Goal: Information Seeking & Learning: Learn about a topic

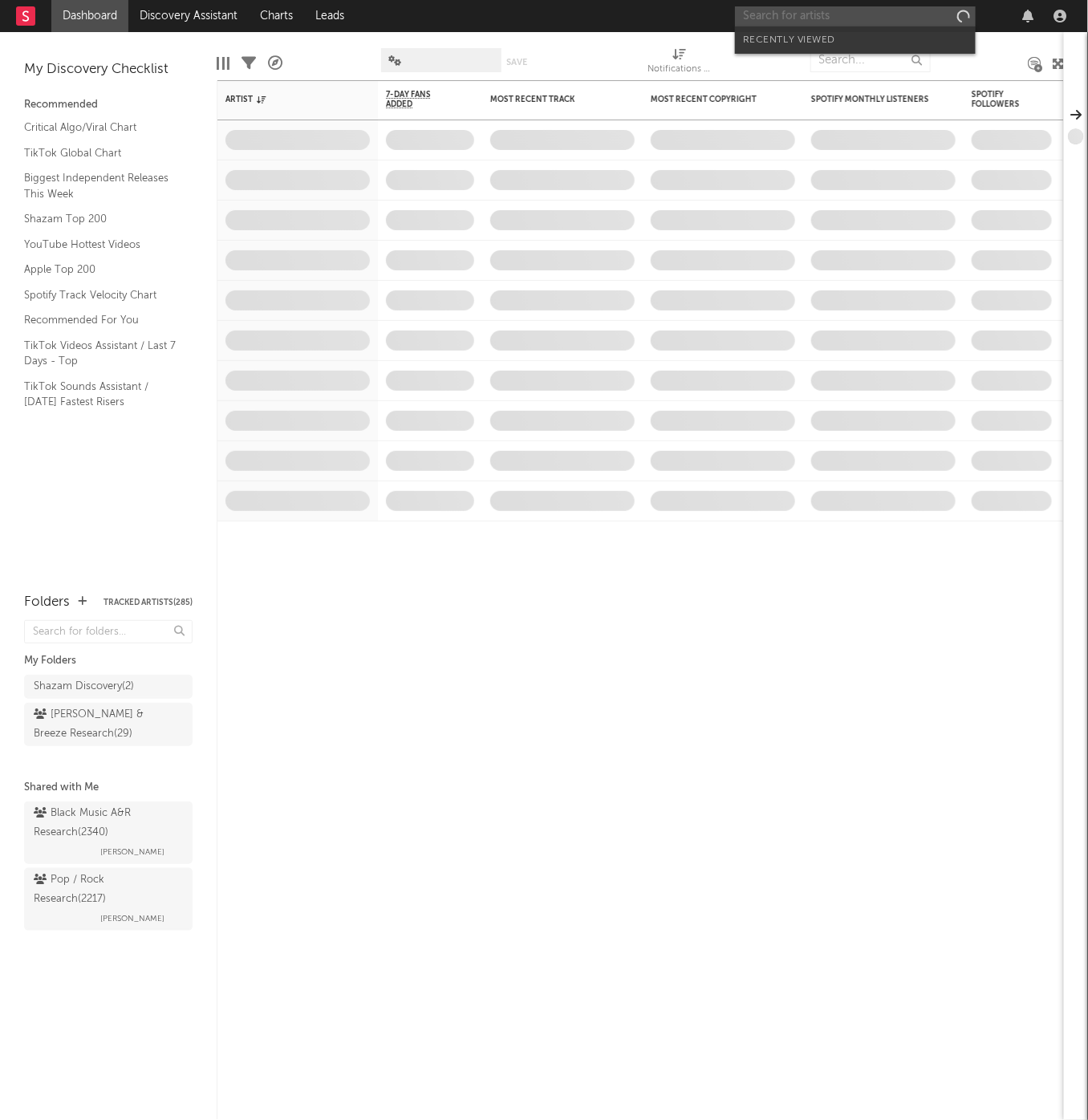
click at [872, 22] on input "text" at bounding box center [855, 16] width 241 height 20
type input "d"
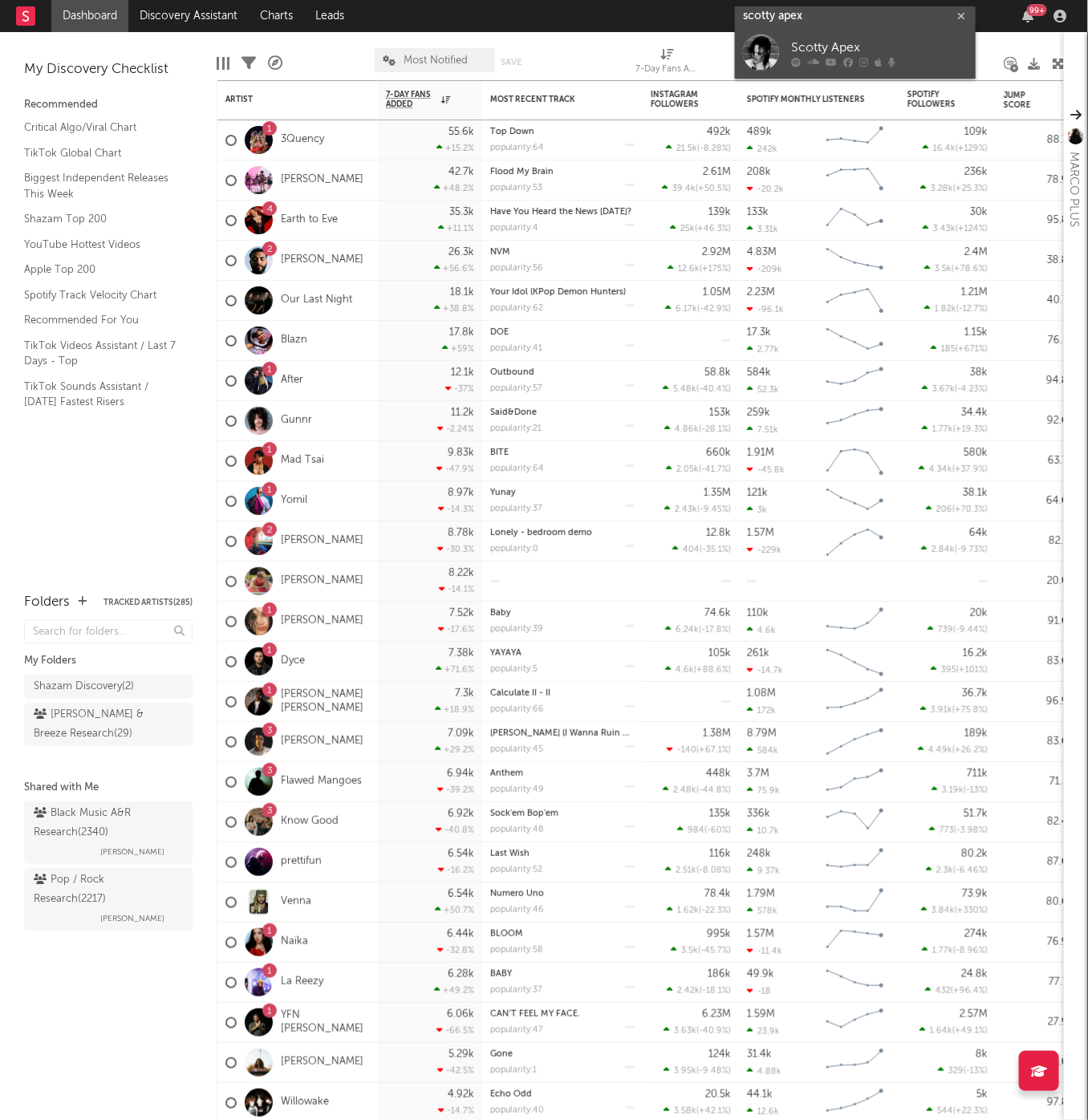
type input "scotty apex"
click at [876, 51] on div "Scotty Apex" at bounding box center [879, 48] width 176 height 19
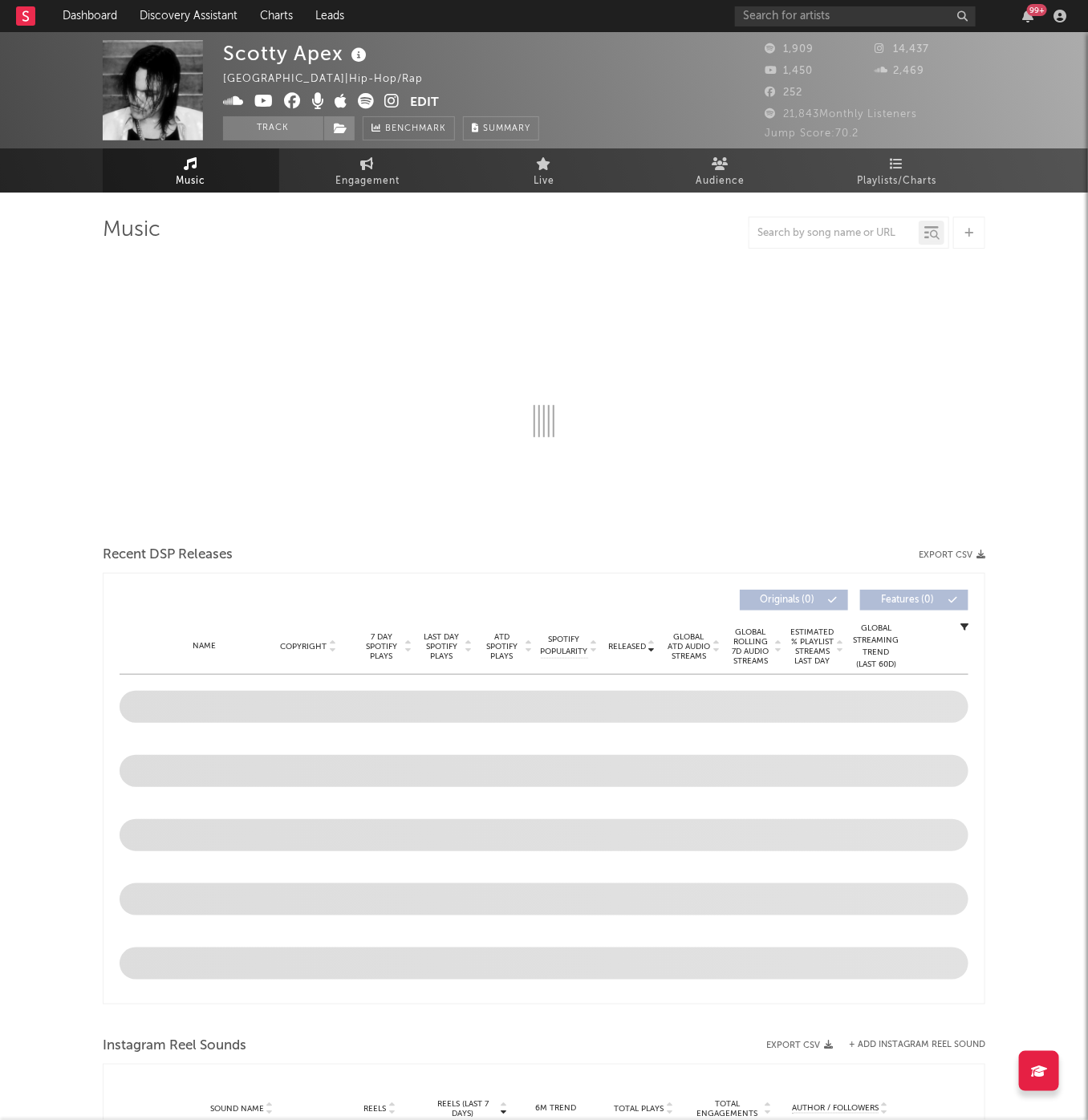
select select "1w"
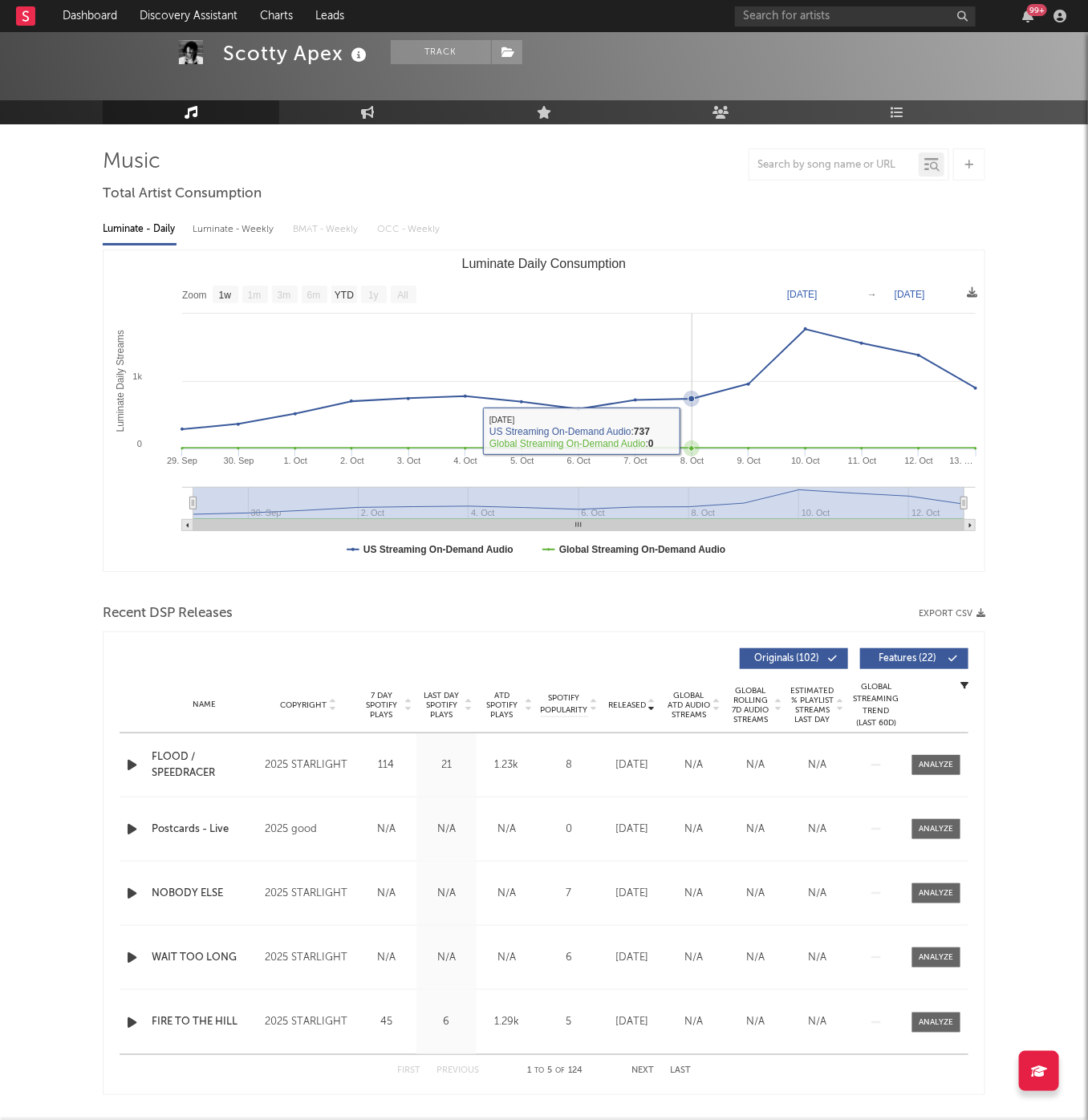
scroll to position [71, 0]
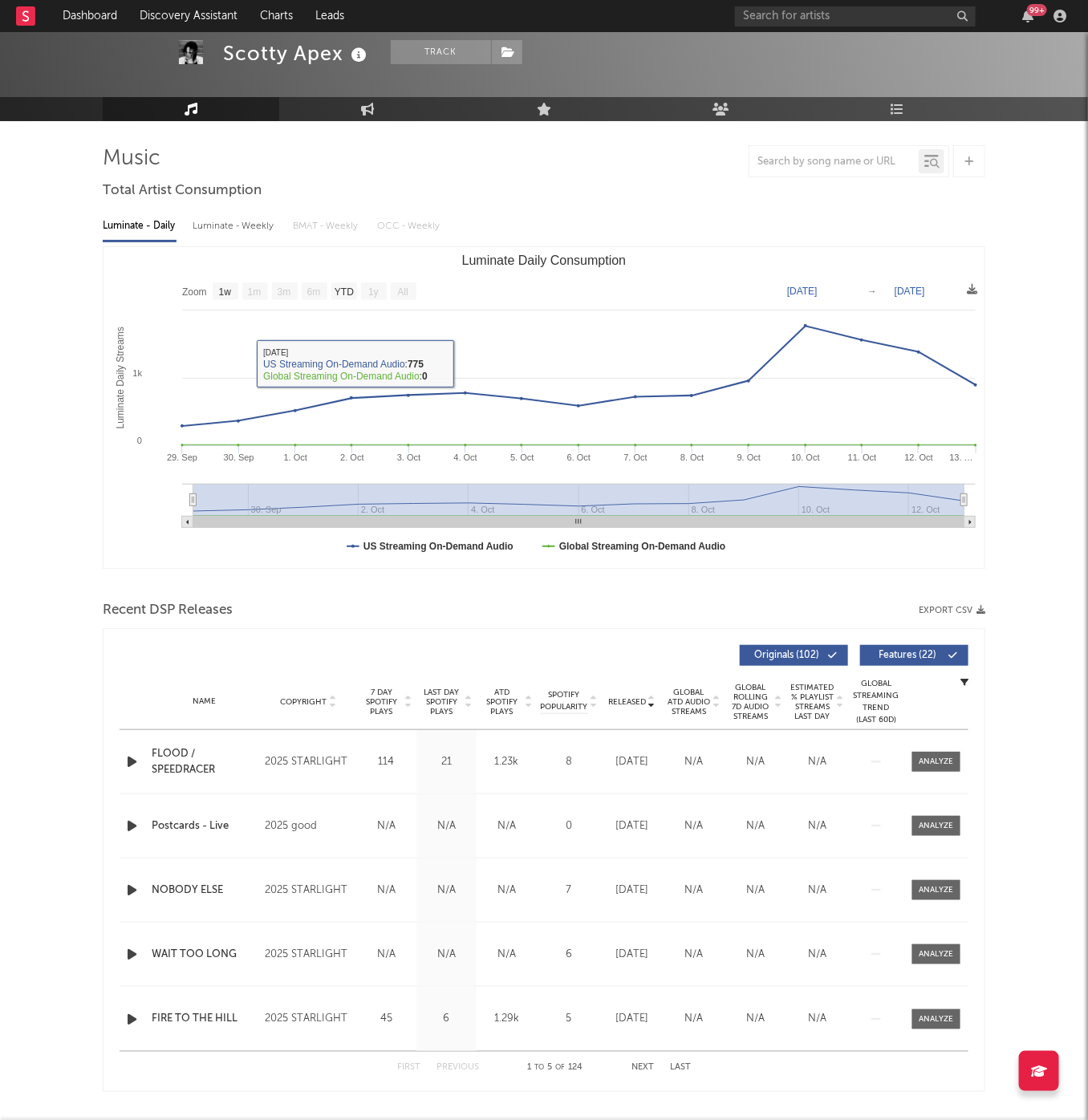
click at [226, 234] on div "Luminate - Weekly" at bounding box center [234, 226] width 84 height 27
select select "6m"
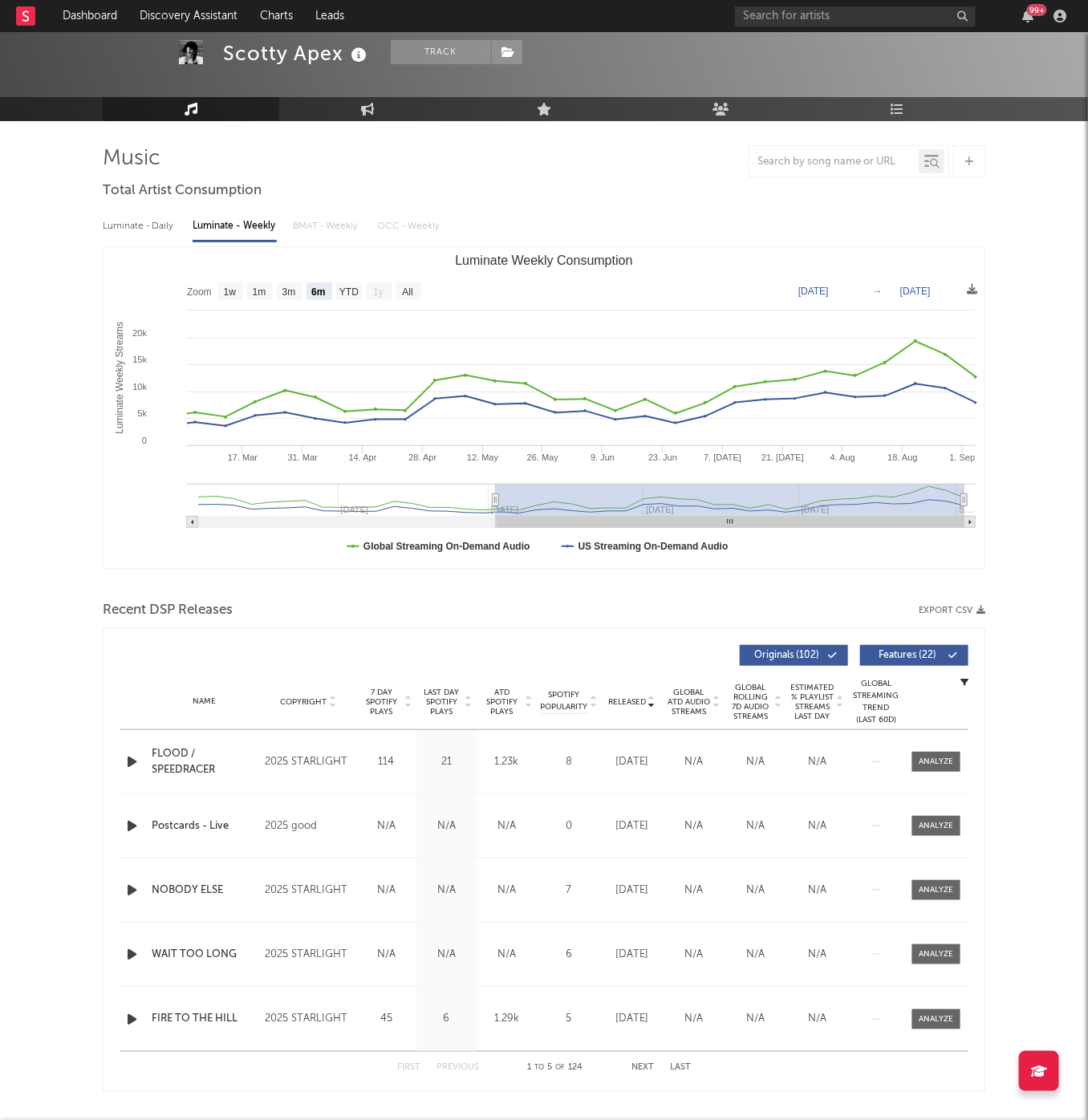
click at [137, 229] on div "Luminate - Daily" at bounding box center [139, 226] width 74 height 27
select select "1w"
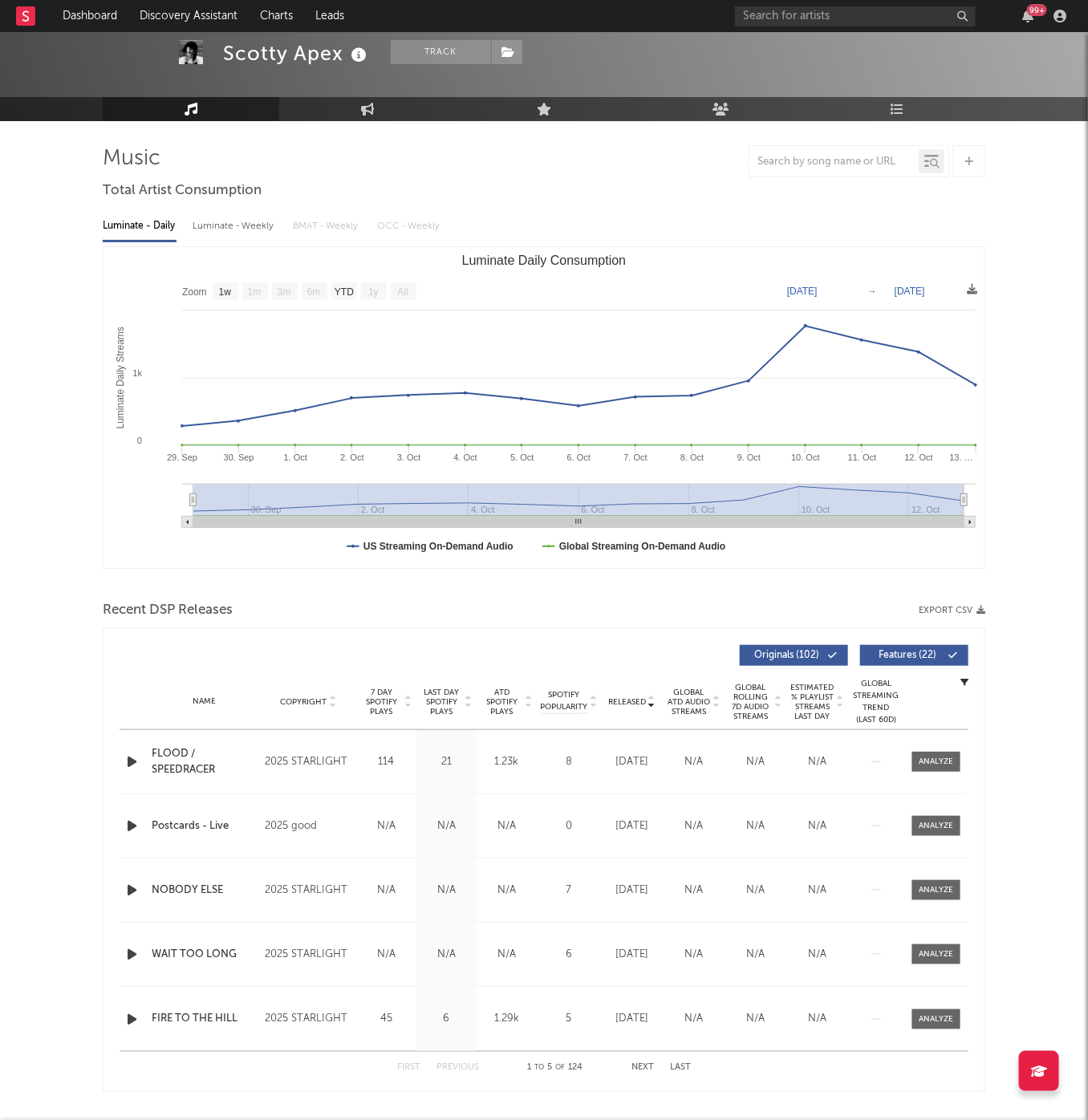
click at [958, 745] on div "Name FLOOD / SPEEDRACER Copyright 2025 STARLIGHT Label STARLIGHT Album Names FL…" at bounding box center [544, 762] width 849 height 63
click at [951, 762] on div at bounding box center [936, 761] width 35 height 12
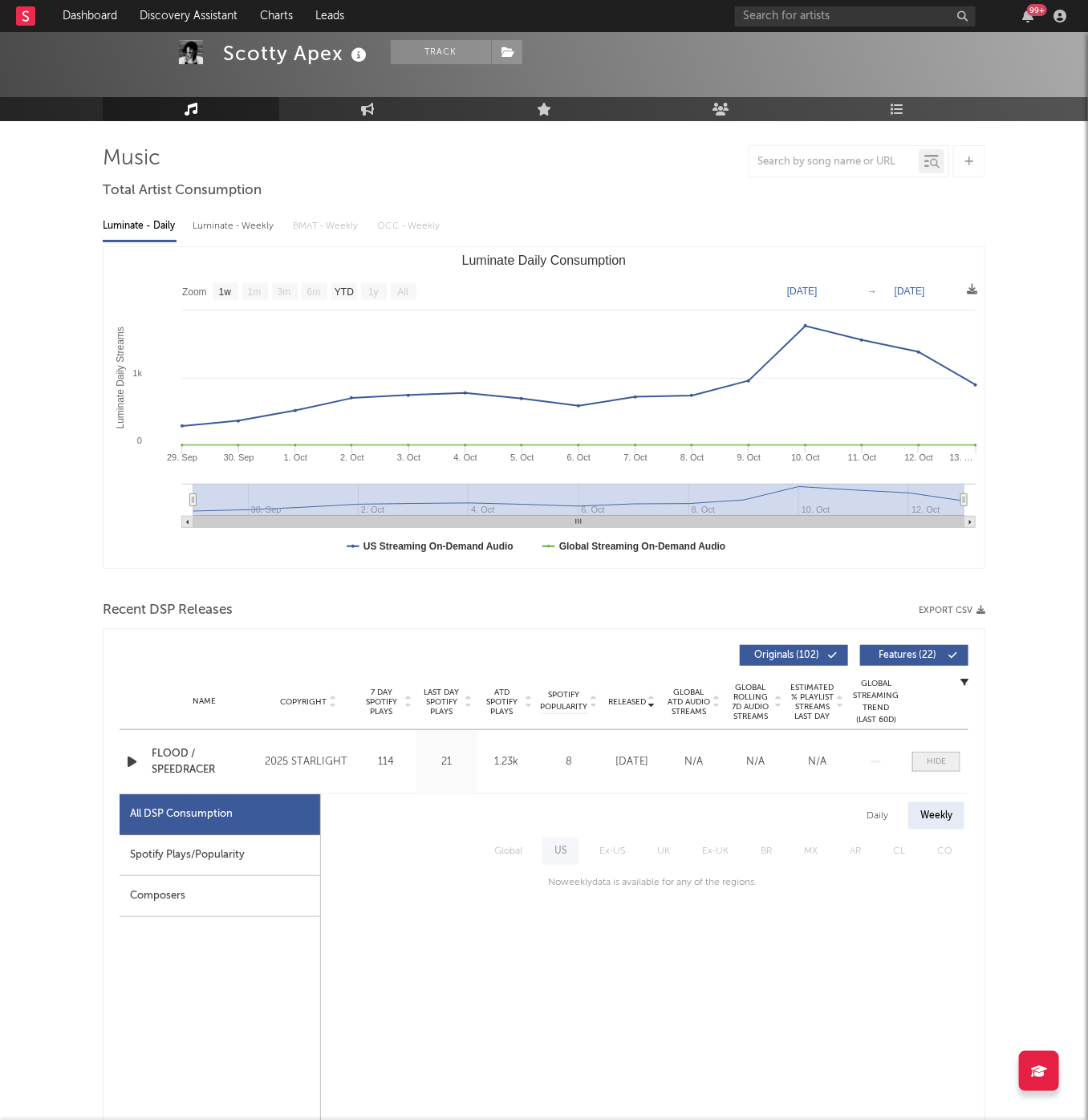
click at [951, 762] on span at bounding box center [936, 761] width 48 height 20
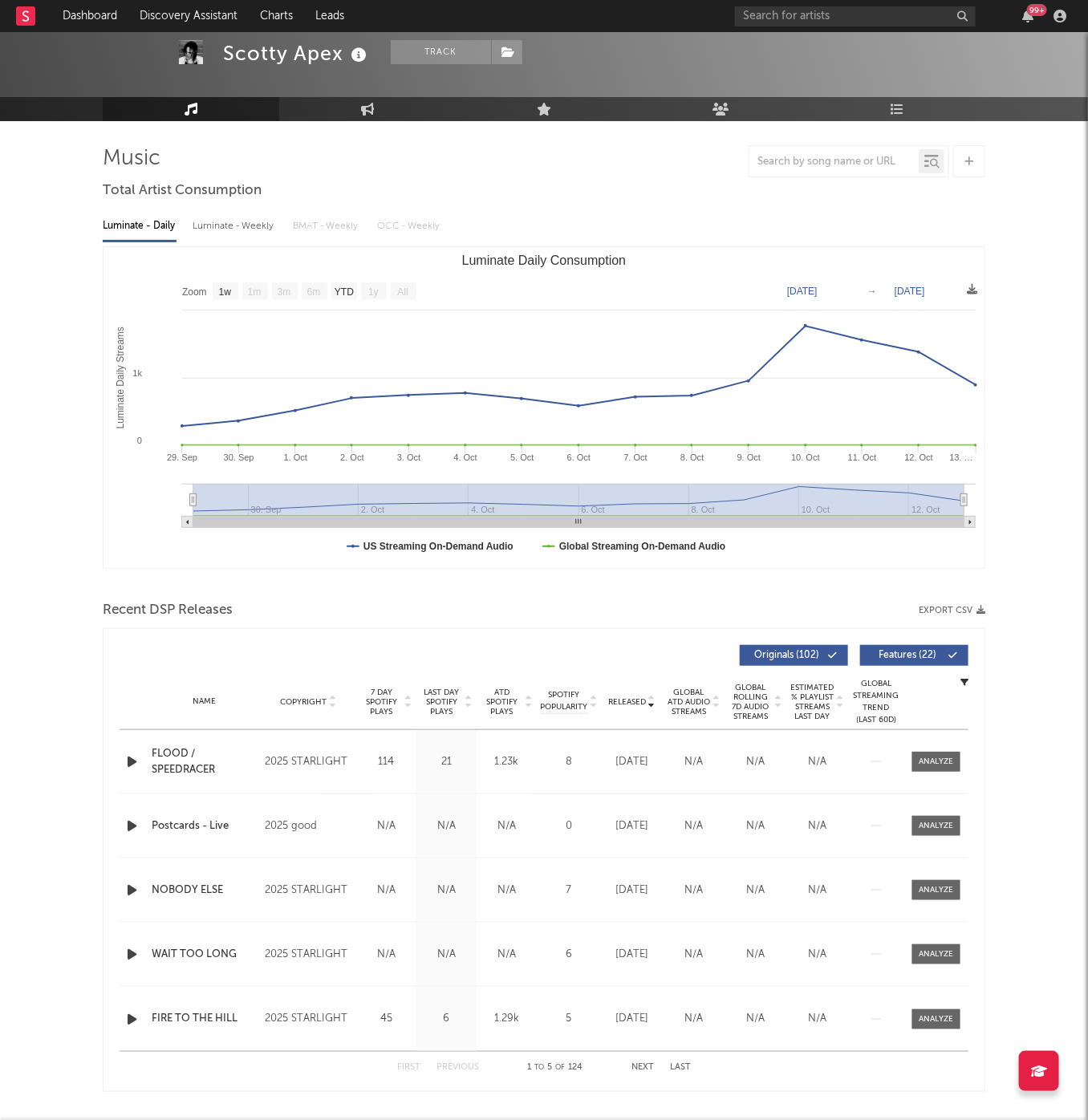
click at [642, 1055] on div "First Previous 1 to 5 of 124 Next Last" at bounding box center [544, 1067] width 293 height 32
click at [642, 1072] on div "First Previous 1 to 5 of 124 Next Last" at bounding box center [544, 1067] width 293 height 32
click at [635, 1071] on button "Next" at bounding box center [643, 1067] width 23 height 9
click at [944, 824] on div at bounding box center [936, 826] width 35 height 12
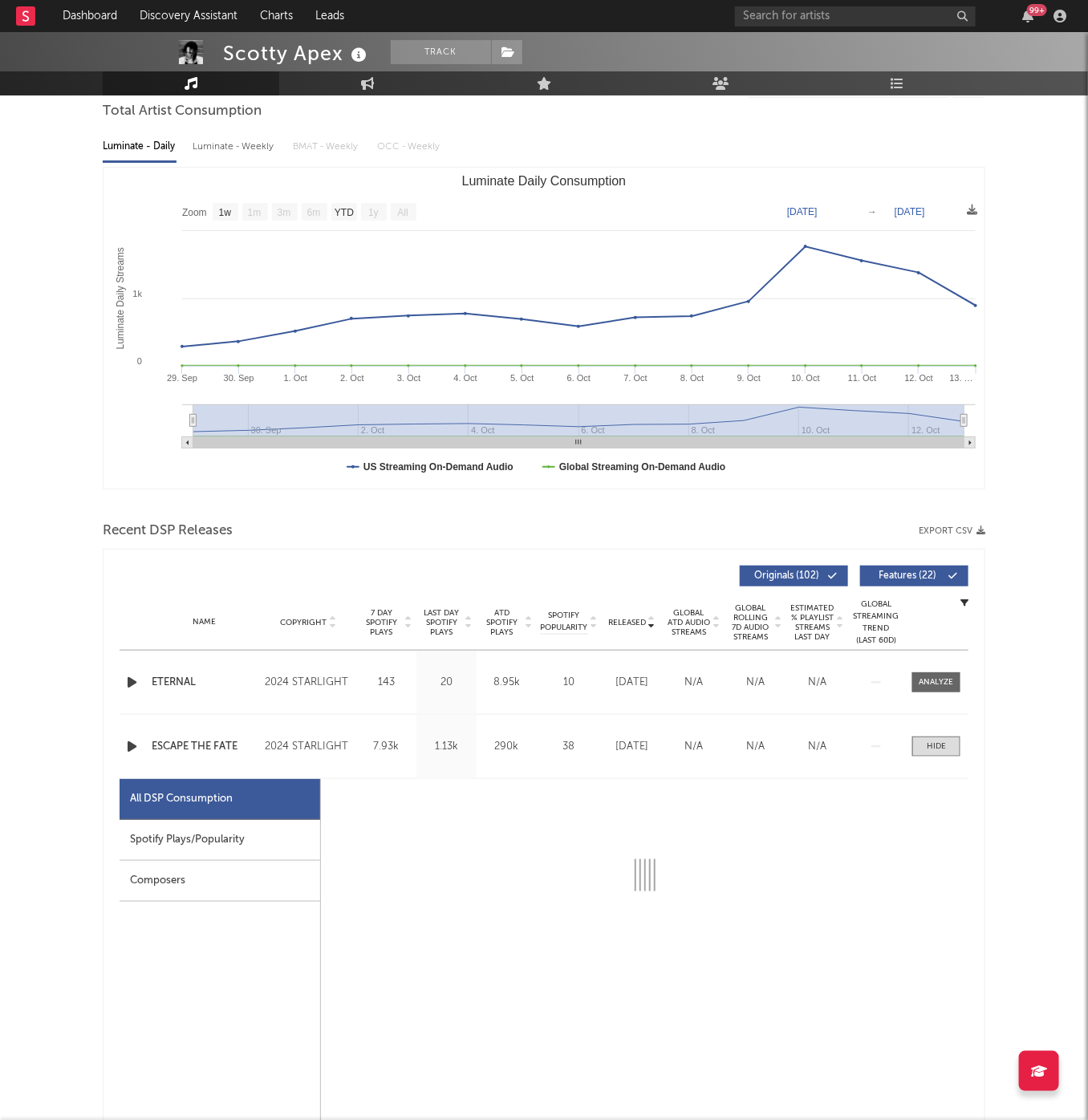
select select "6m"
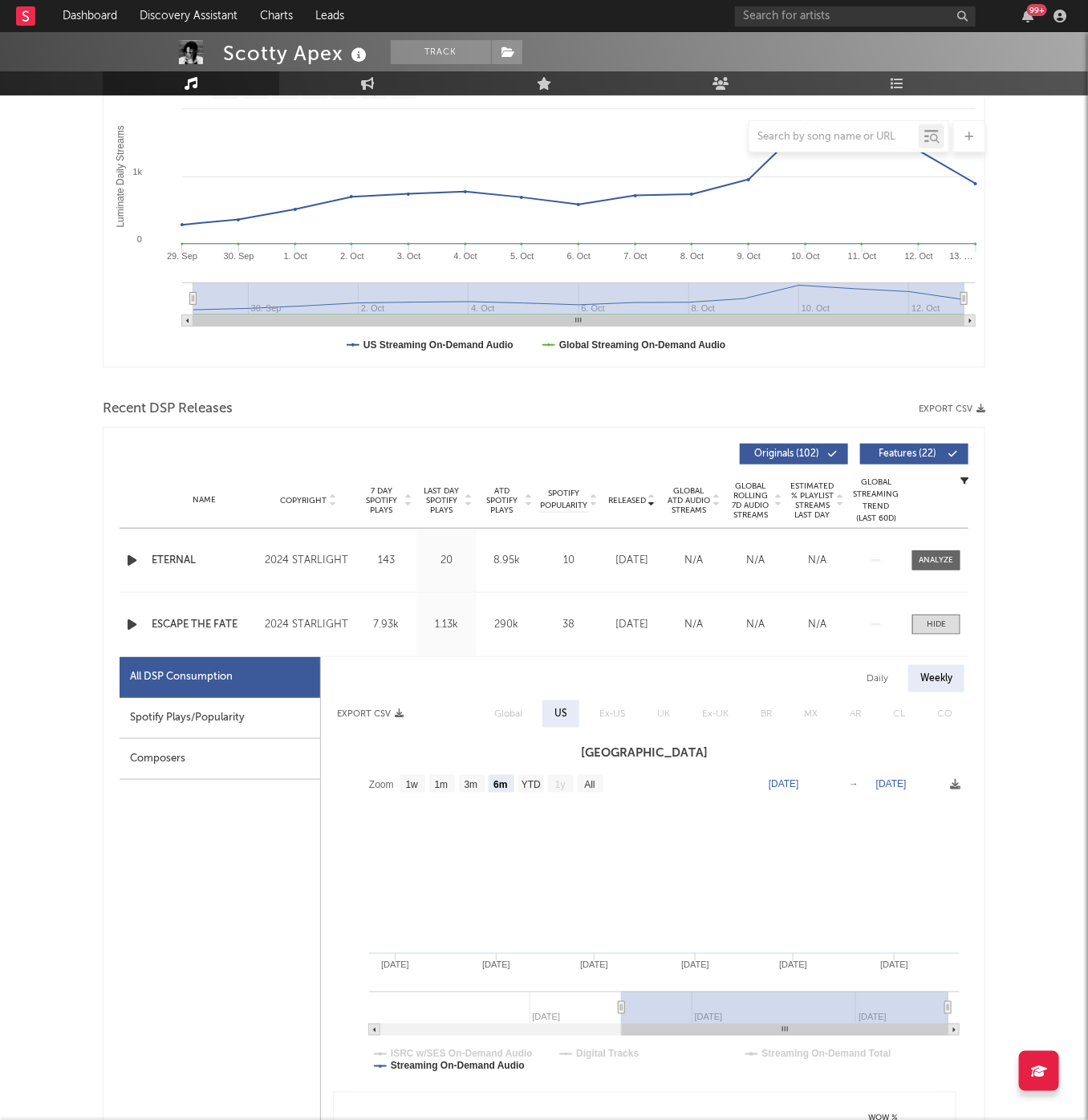
scroll to position [293, 0]
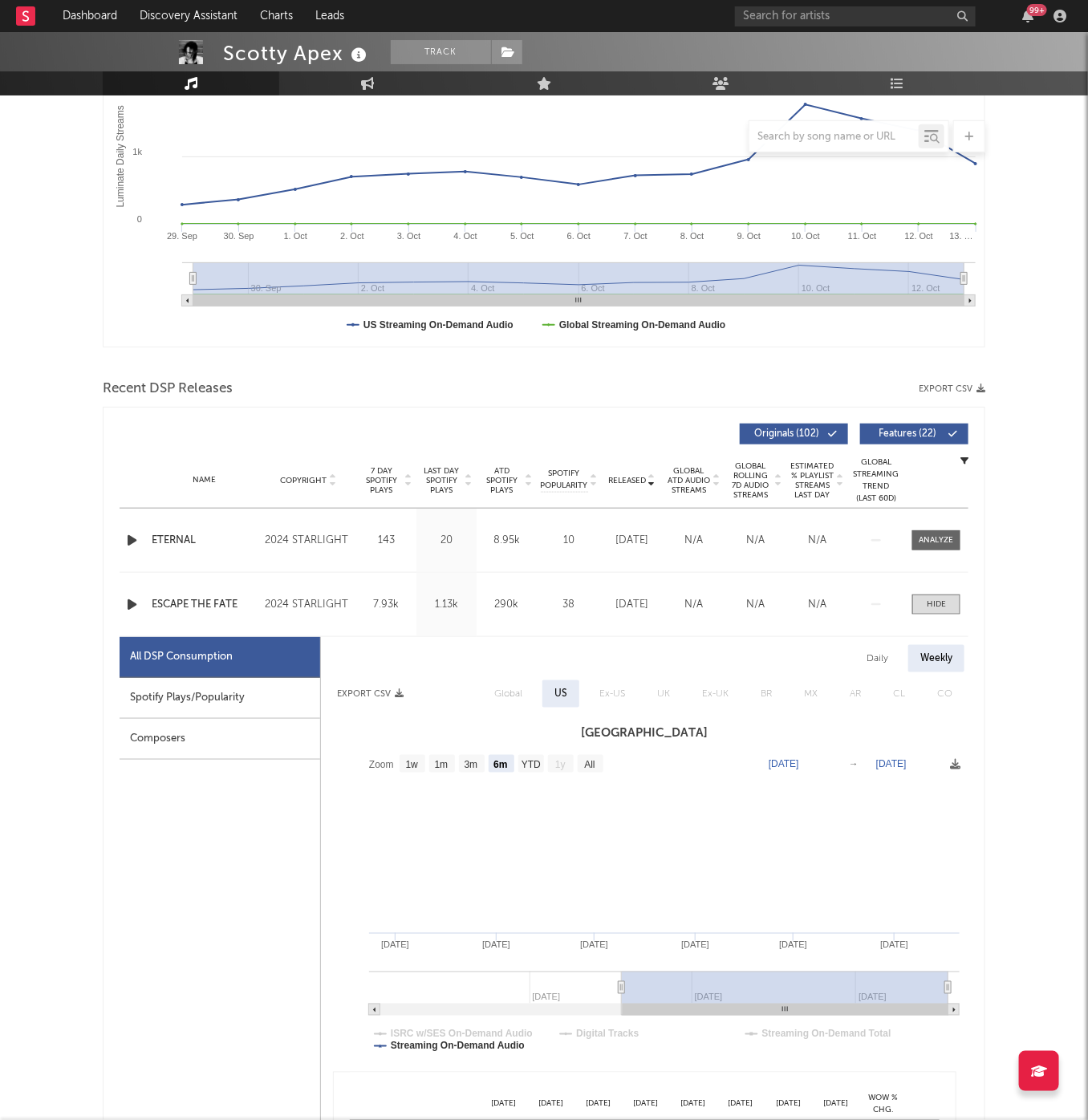
click at [849, 670] on div "Daily Weekly" at bounding box center [644, 659] width 647 height 27
click at [875, 663] on div "Daily" at bounding box center [877, 659] width 46 height 27
select select "6m"
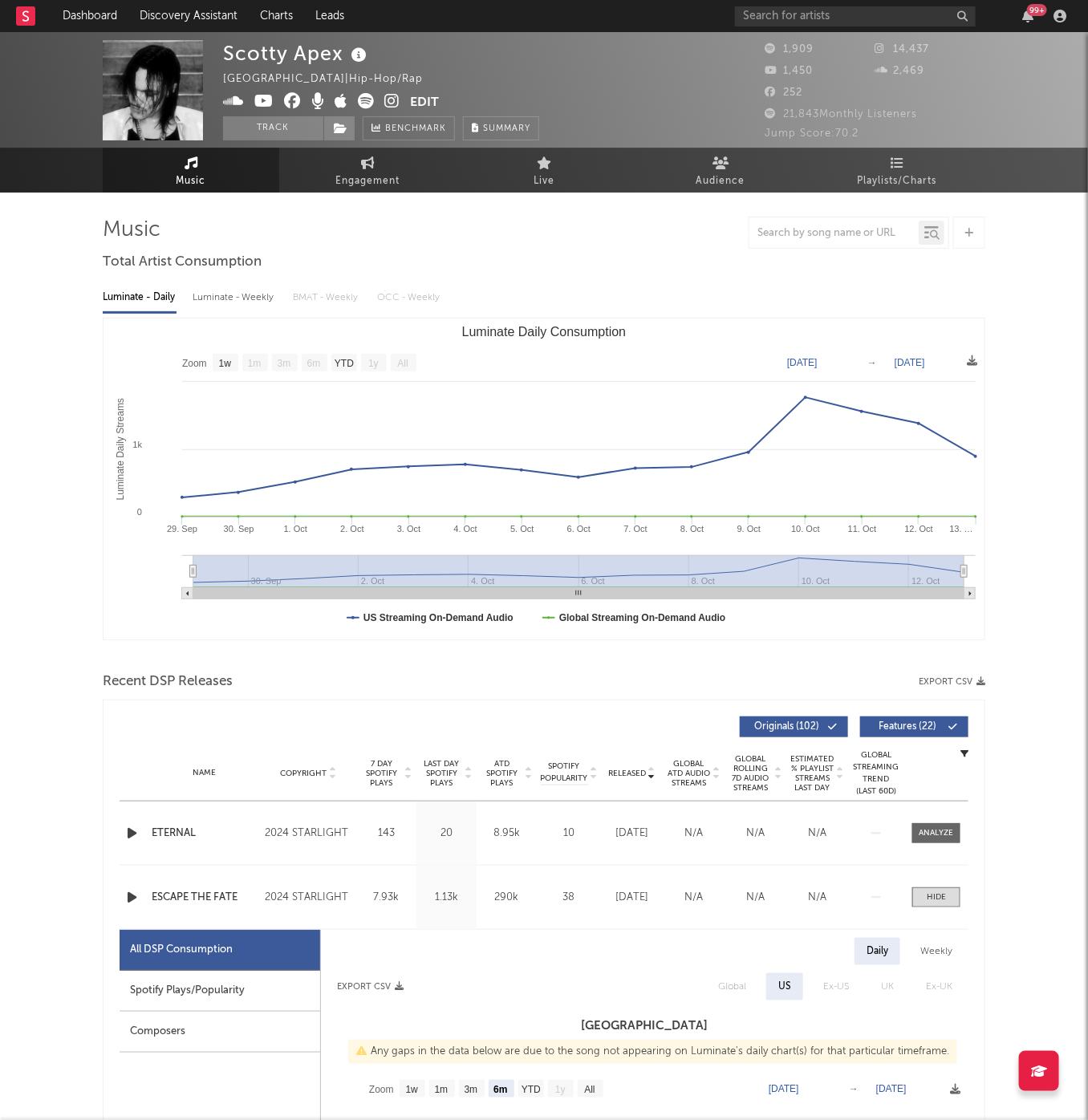
scroll to position [0, 0]
click at [300, 133] on button "Track" at bounding box center [273, 128] width 100 height 24
click at [381, 133] on button "Email Alerts Off" at bounding box center [417, 128] width 108 height 24
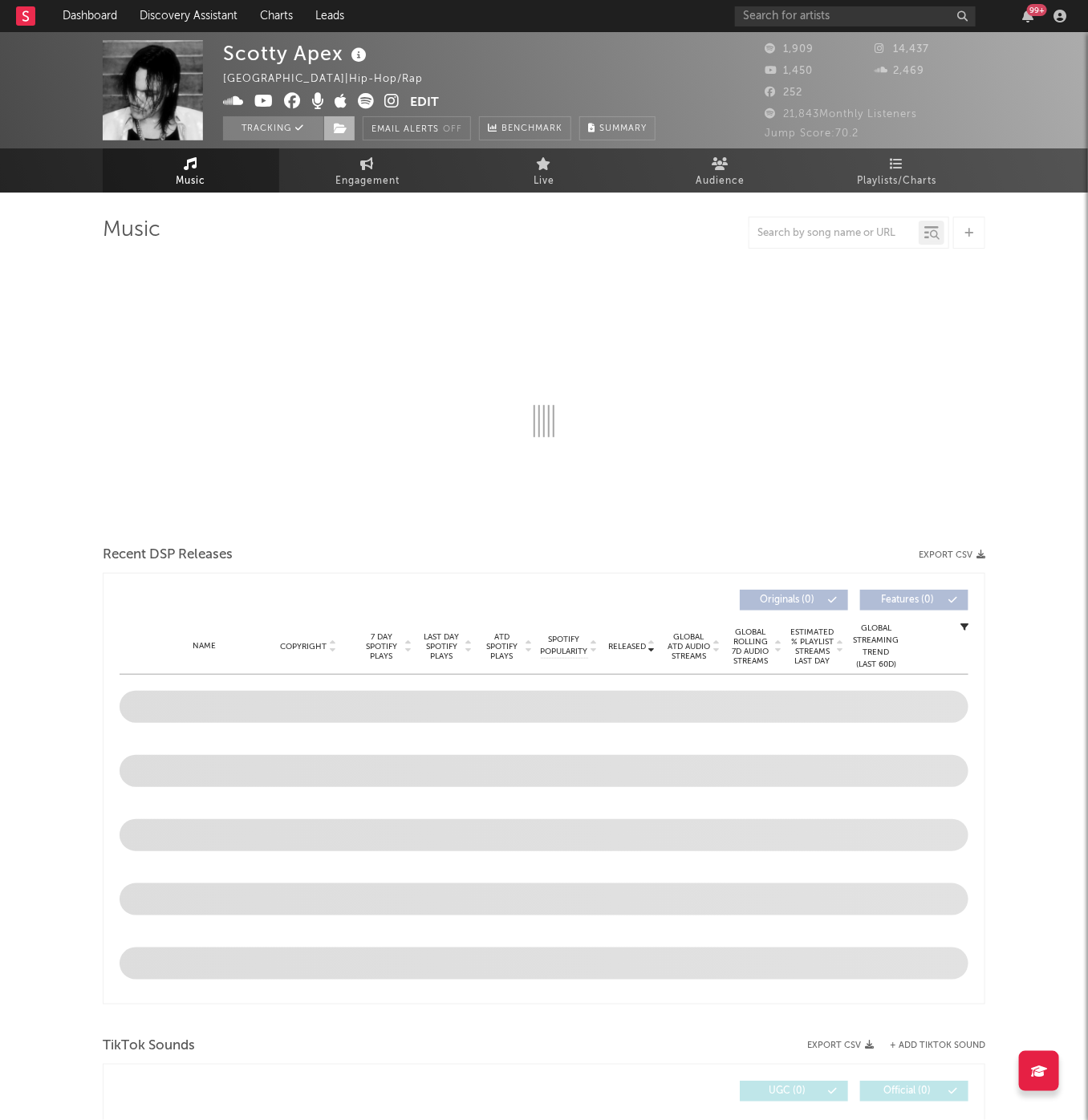
click at [332, 126] on span at bounding box center [339, 128] width 32 height 24
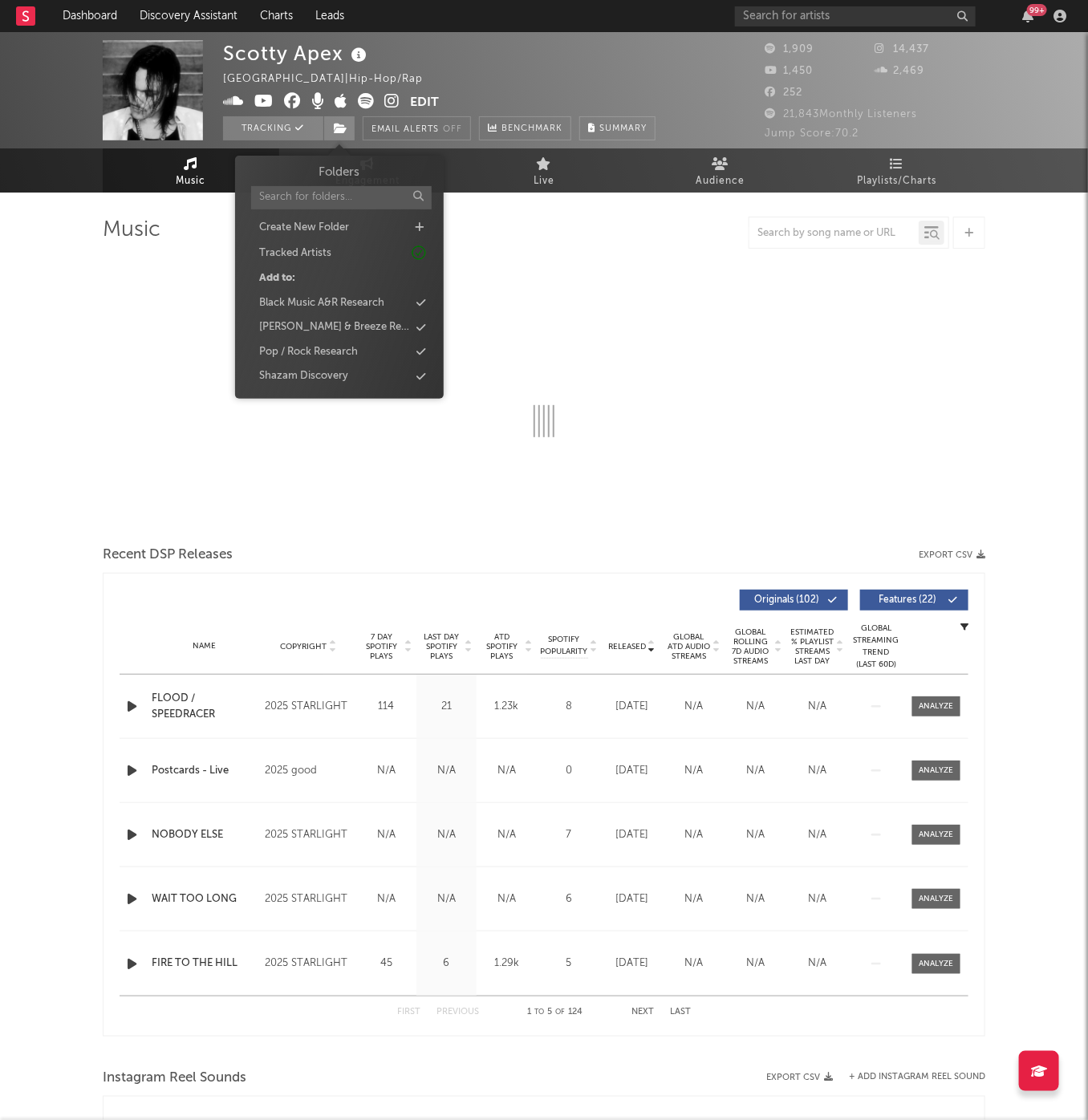
select select "1w"
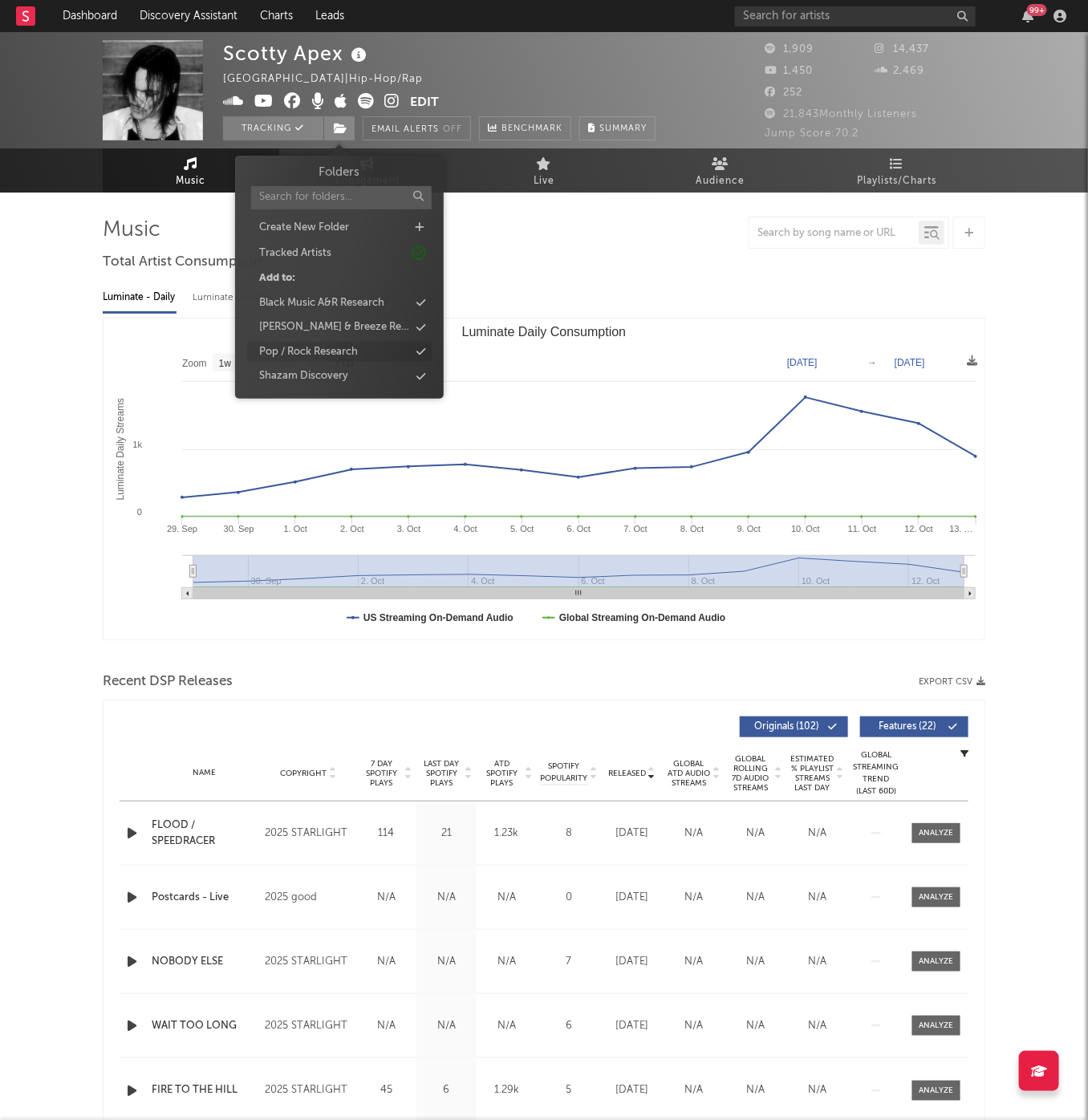
click at [365, 344] on div "Pop / Rock Research" at bounding box center [339, 352] width 184 height 21
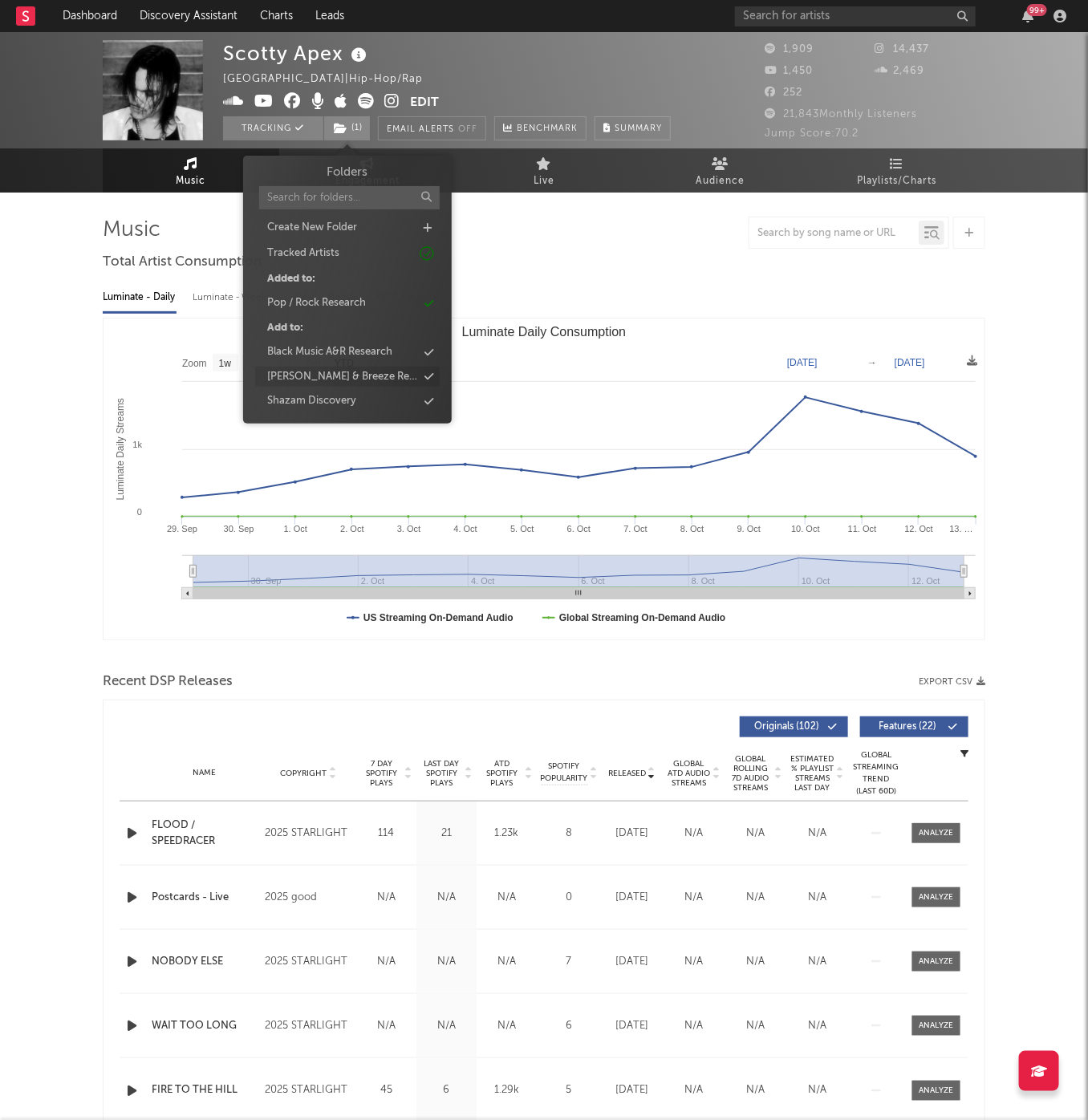
click at [379, 370] on div "[PERSON_NAME] & Breeze Research" at bounding box center [342, 377] width 150 height 16
click at [531, 266] on div "Music Total Artist Consumption Luminate - Daily Luminate - Weekly BMAT - Weekly…" at bounding box center [544, 1083] width 882 height 1733
